Goal: Find specific fact: Find specific fact

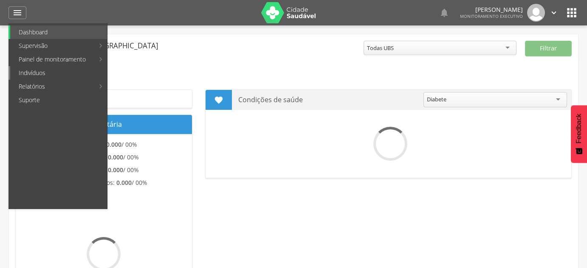
click at [34, 73] on link "Indivíduos" at bounding box center [58, 73] width 97 height 14
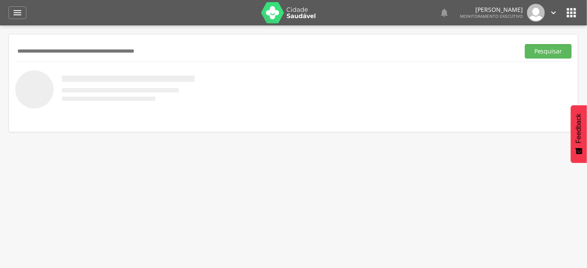
click at [34, 52] on input "text" at bounding box center [265, 51] width 501 height 14
type input "**********"
click at [525, 44] on button "Pesquisar" at bounding box center [548, 51] width 47 height 14
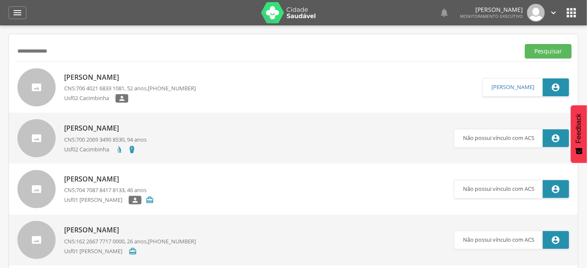
click at [98, 92] on p "CNS: 706 4021 6833 1081 , 52 anos, (87) 99120-9544" at bounding box center [130, 88] width 132 height 8
type input "**********"
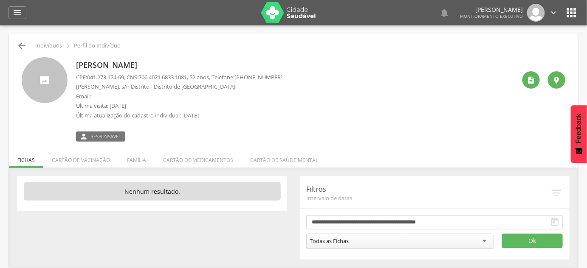
click at [21, 46] on icon "" at bounding box center [22, 46] width 10 height 10
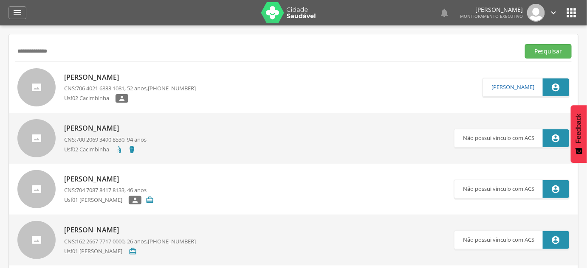
click at [21, 46] on input "**********" at bounding box center [265, 51] width 501 height 14
type input "**********"
click at [525, 44] on button "Pesquisar" at bounding box center [548, 51] width 47 height 14
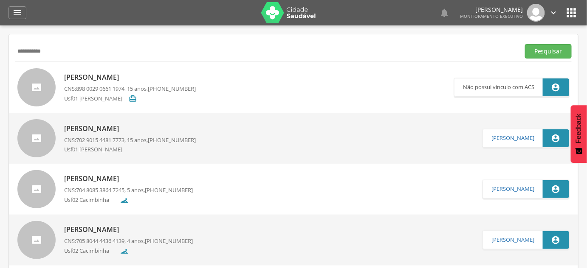
click at [160, 140] on span "[PHONE_NUMBER]" at bounding box center [172, 140] width 48 height 8
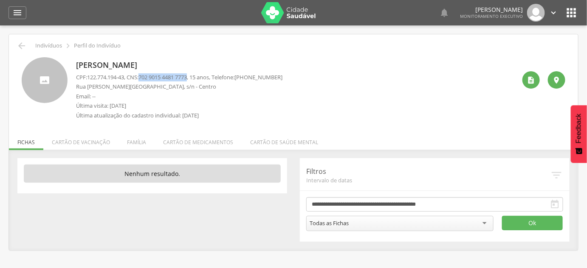
drag, startPoint x: 144, startPoint y: 78, endPoint x: 196, endPoint y: 76, distance: 51.8
click at [196, 76] on p "CPF: 122.774.194-43 , CNS: 702 9015 4481 7773 , 15 anos, Telefone: (83) 99641-2…" at bounding box center [179, 77] width 206 height 8
copy span "702 9015 4481 7773"
drag, startPoint x: 87, startPoint y: 76, endPoint x: 128, endPoint y: 76, distance: 40.3
click at [128, 76] on p "CPF: 122.774.194-43 , CNS: 702 9015 4481 7773 , 15 anos, Telefone: (83) 99641-2…" at bounding box center [179, 77] width 206 height 8
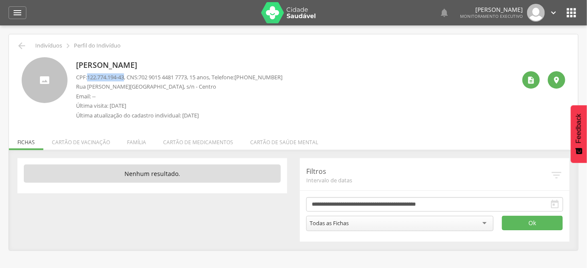
copy p "122.774.194-43"
click at [169, 69] on p "[PERSON_NAME]" at bounding box center [179, 65] width 206 height 11
copy div "[PERSON_NAME]"
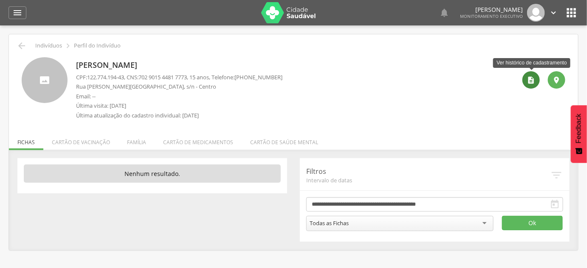
click at [530, 79] on icon "" at bounding box center [531, 80] width 8 height 8
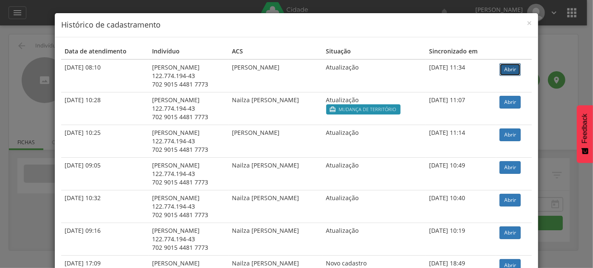
click at [508, 74] on link "Abrir" at bounding box center [509, 69] width 21 height 13
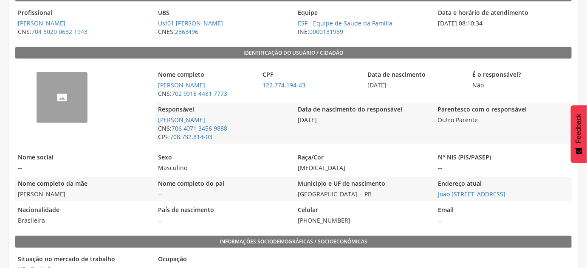
scroll to position [154, 0]
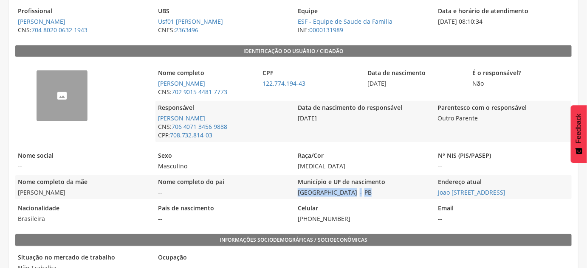
drag, startPoint x: 375, startPoint y: 193, endPoint x: 296, endPoint y: 195, distance: 79.0
click at [296, 195] on div "Município e UF de nascimento São João do Tigre - PB" at bounding box center [363, 187] width 136 height 24
copy div "São João do Tigre - [GEOGRAPHIC_DATA]"
click at [442, 195] on link "Joao [STREET_ADDRESS]" at bounding box center [471, 192] width 67 height 8
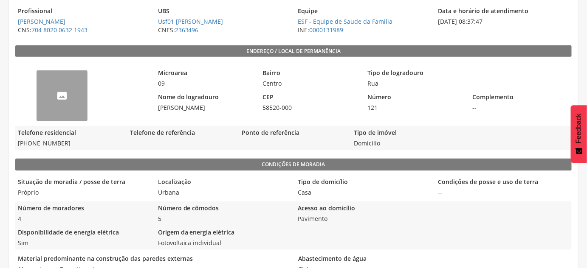
scroll to position [178, 0]
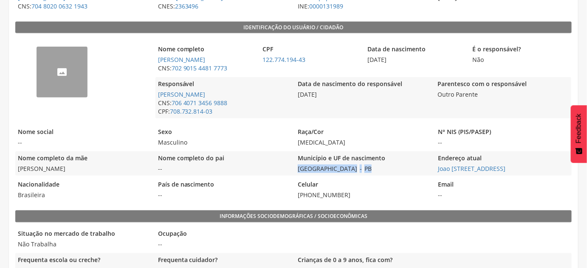
scroll to position [154, 0]
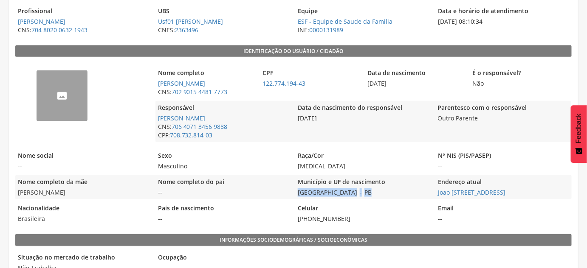
click at [421, 190] on div "Município e UF de nascimento São João do Tigre - PB" at bounding box center [363, 187] width 136 height 24
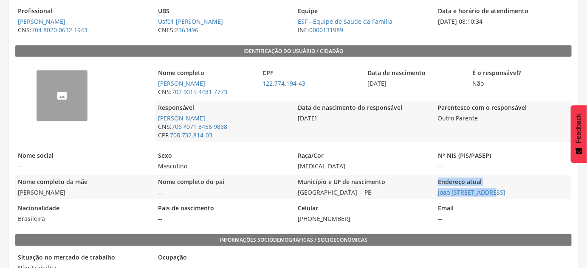
drag, startPoint x: 429, startPoint y: 194, endPoint x: 492, endPoint y: 198, distance: 63.3
click at [489, 197] on div "Nome completo da mãe [PERSON_NAME] Nome completo do pai -- Município e UF de na…" at bounding box center [293, 187] width 556 height 24
click at [545, 194] on span "Joao [STREET_ADDRESS]" at bounding box center [503, 192] width 136 height 8
drag, startPoint x: 542, startPoint y: 194, endPoint x: 436, endPoint y: 191, distance: 105.8
click at [436, 191] on span "Joao [STREET_ADDRESS]" at bounding box center [503, 192] width 136 height 8
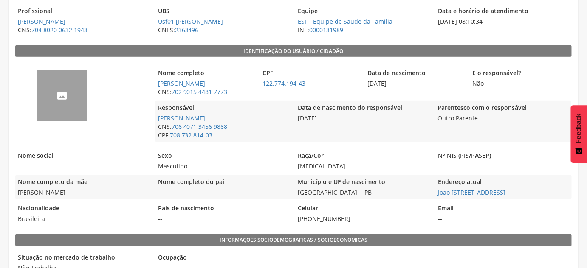
copy link "Joao [STREET_ADDRESS]"
